Goal: Information Seeking & Learning: Learn about a topic

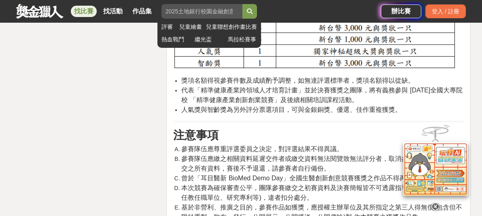
click at [207, 10] on input "search" at bounding box center [202, 11] width 81 height 15
type input "英雄爸爸"
click at [252, 15] on button "submit" at bounding box center [250, 11] width 15 height 15
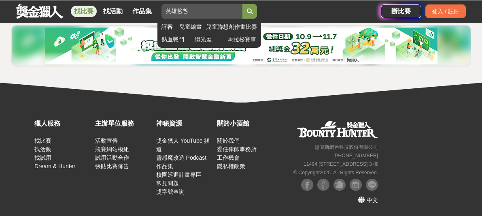
scroll to position [207, 0]
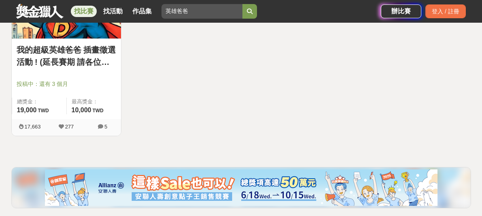
click at [83, 59] on link "我的超級英雄爸爸 插畫徵選活動 ! (延長賽期 請各位踴躍參與)" at bounding box center [67, 56] width 100 height 24
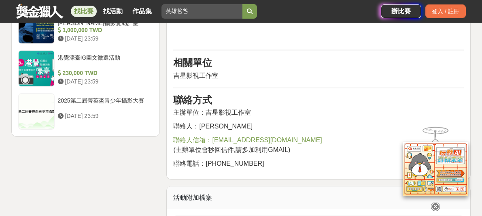
scroll to position [1099, 0]
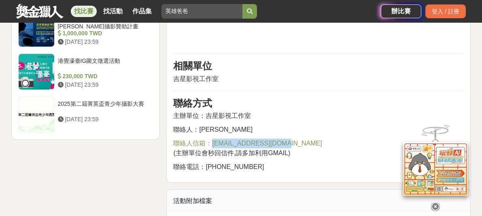
drag, startPoint x: 284, startPoint y: 145, endPoint x: 211, endPoint y: 141, distance: 73.0
click at [211, 141] on p "聯絡人信箱：[EMAIL_ADDRESS][DOMAIN_NAME] (主辦單位會秒回信件,請多加利用GMAIL)" at bounding box center [318, 147] width 291 height 19
copy span "[EMAIL_ADDRESS][DOMAIN_NAME]"
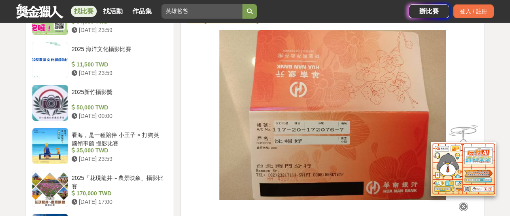
scroll to position [1001, 0]
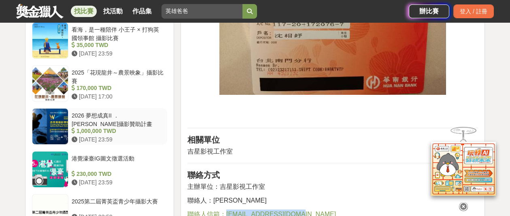
click at [118, 115] on div "2026 夢想成真II ．[PERSON_NAME]攝影贊助計畫" at bounding box center [118, 118] width 92 height 15
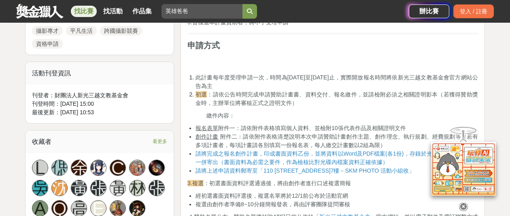
scroll to position [467, 0]
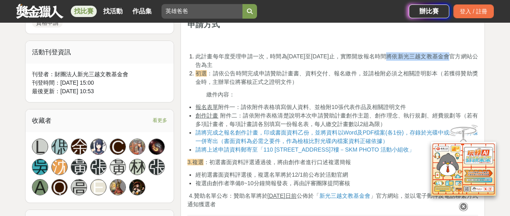
drag, startPoint x: 405, startPoint y: 57, endPoint x: 465, endPoint y: 54, distance: 60.4
click at [465, 54] on span "此計畫每年度受理申請一次，時間為[DATE]至[DATE]止，實際開放報名時間將依新光三越文教基金會官方網站公告為主" at bounding box center [337, 60] width 283 height 15
copy span "新光三越文教基金會官方"
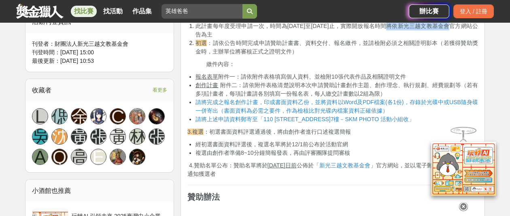
scroll to position [505, 0]
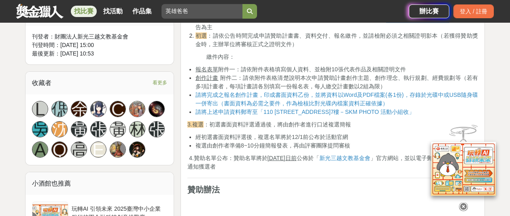
copy span "新光三越文教基金會官方"
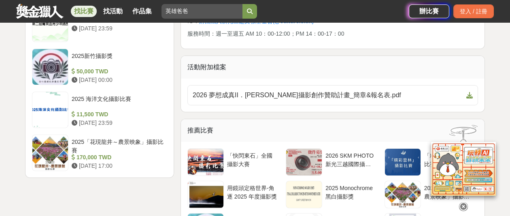
scroll to position [1050, 0]
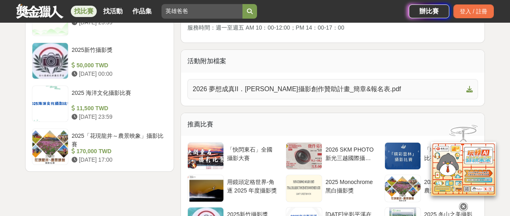
click at [468, 89] on icon at bounding box center [469, 89] width 6 height 6
